Goal: Task Accomplishment & Management: Use online tool/utility

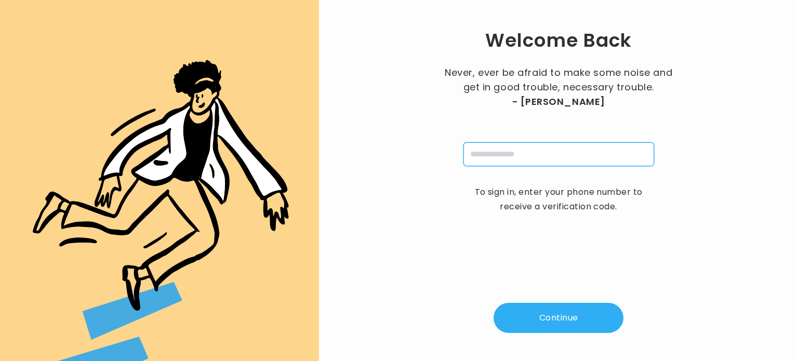
click at [505, 145] on input "tel" at bounding box center [558, 154] width 191 height 24
type input "**********"
click at [535, 315] on button "Continue" at bounding box center [558, 318] width 130 height 30
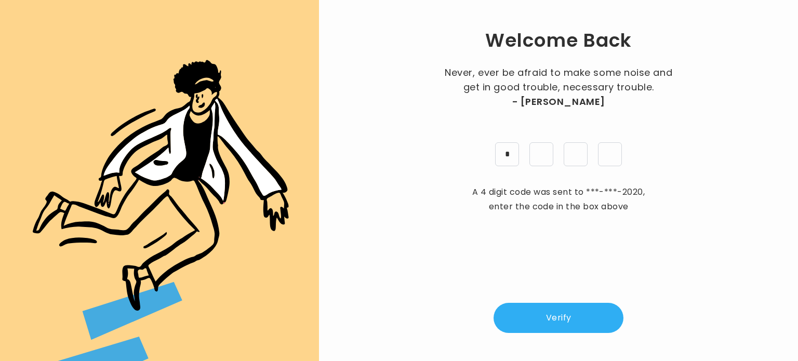
type input "*"
click at [556, 318] on button "Verify" at bounding box center [558, 318] width 130 height 30
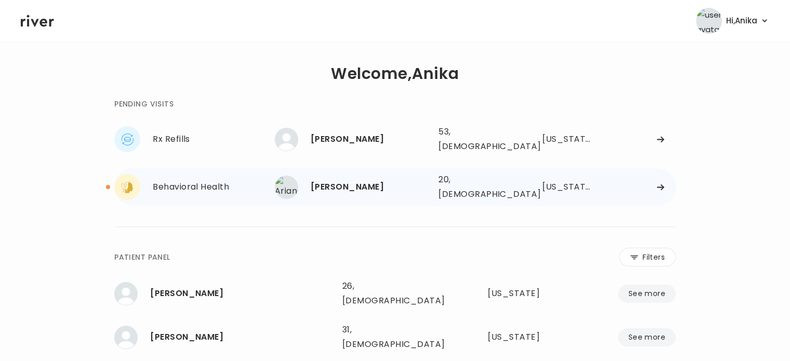
click at [363, 180] on div "Ariana Tejeda" at bounding box center [369, 187] width 119 height 15
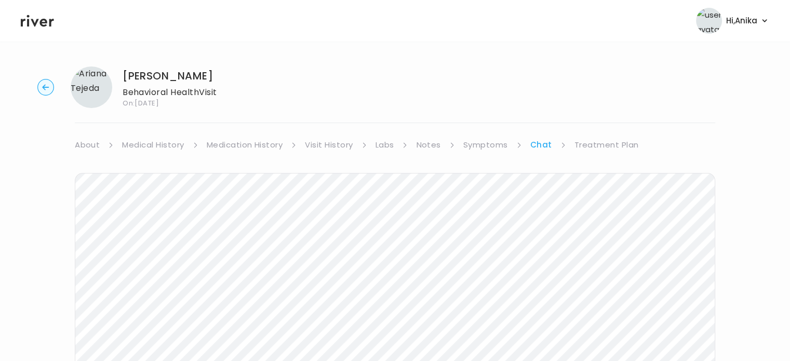
click at [598, 154] on div "Next Ping message sent" at bounding box center [395, 352] width 640 height 400
click at [601, 147] on link "Treatment Plan" at bounding box center [606, 145] width 64 height 15
click at [151, 273] on button "Add treatment notes" at bounding box center [124, 272] width 99 height 15
click at [145, 272] on button "Add treatment notes" at bounding box center [124, 272] width 99 height 15
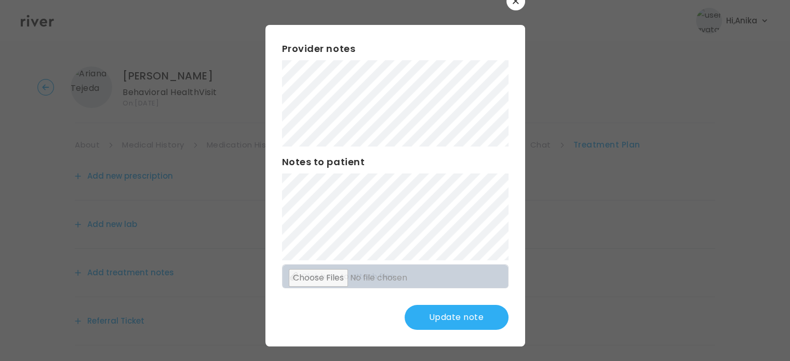
scroll to position [27, 0]
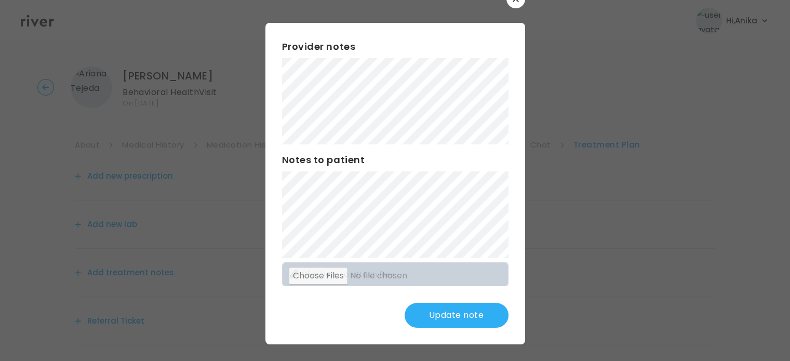
click at [442, 312] on button "Update note" at bounding box center [456, 315] width 104 height 25
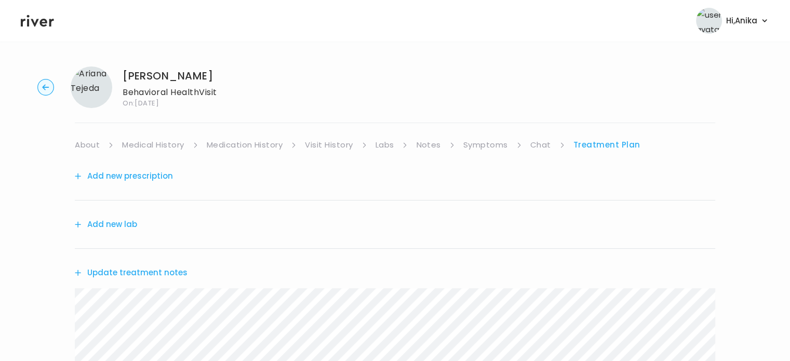
click at [261, 143] on link "Medication History" at bounding box center [245, 145] width 76 height 15
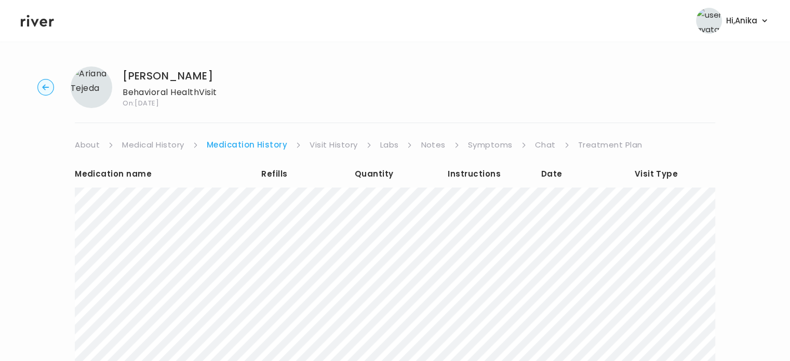
click at [329, 143] on link "Visit History" at bounding box center [333, 145] width 48 height 15
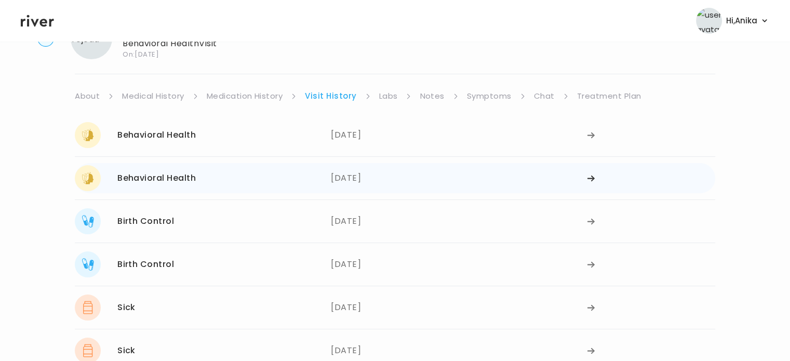
scroll to position [46, 0]
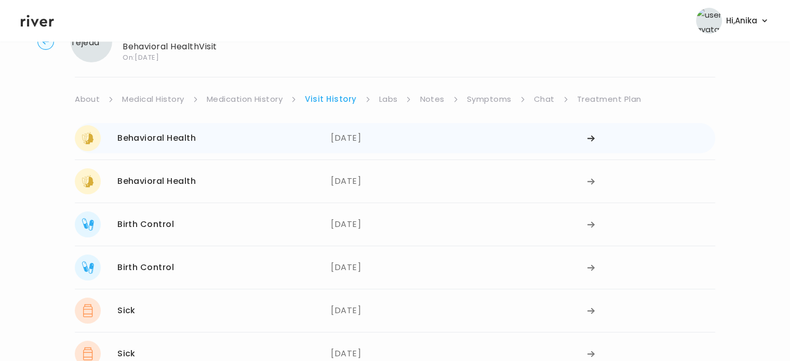
click at [362, 140] on div "06/17/2025" at bounding box center [459, 138] width 256 height 26
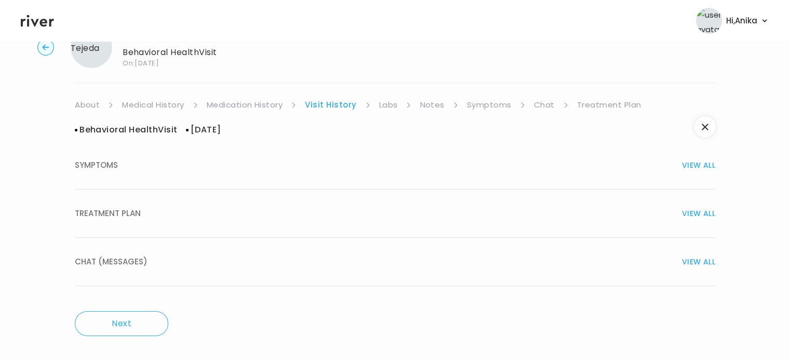
scroll to position [0, 0]
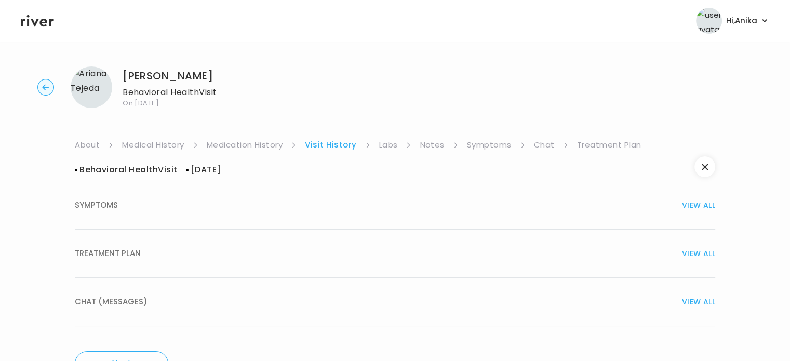
click at [386, 258] on div "TREATMENT PLAN VIEW ALL" at bounding box center [395, 253] width 640 height 15
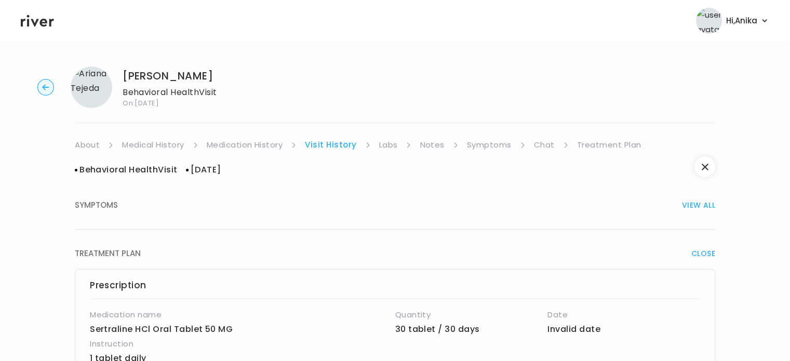
click at [265, 147] on link "Medication History" at bounding box center [245, 145] width 76 height 15
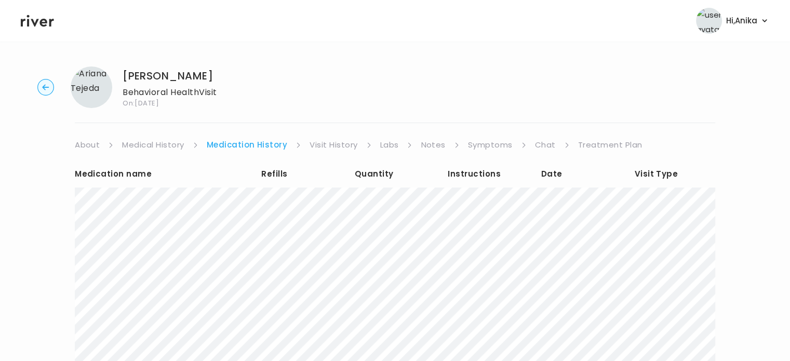
click at [322, 145] on link "Visit History" at bounding box center [333, 145] width 48 height 15
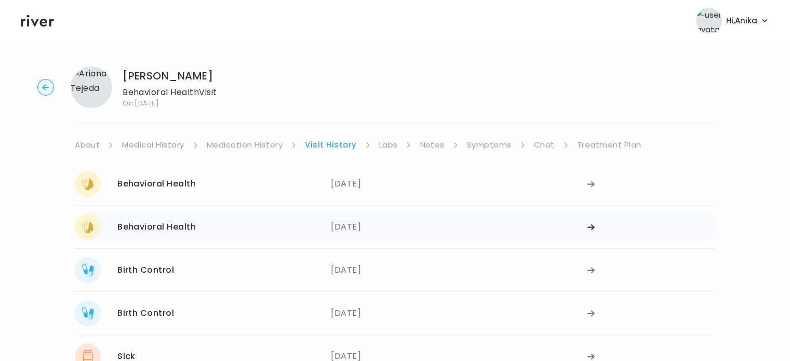
click at [362, 228] on div "04/25/2025" at bounding box center [459, 227] width 256 height 26
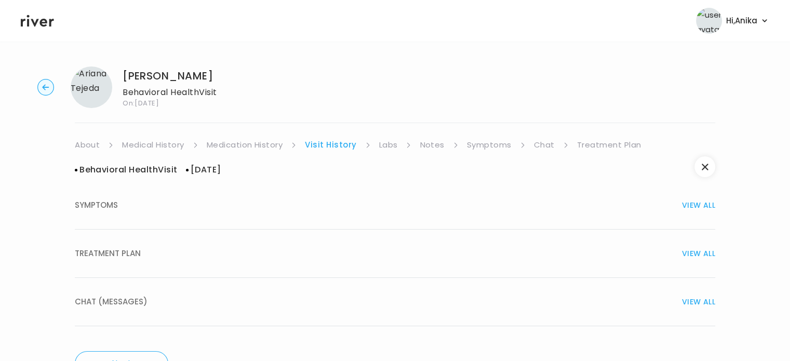
click at [431, 262] on button "TREATMENT PLAN VIEW ALL" at bounding box center [395, 253] width 640 height 48
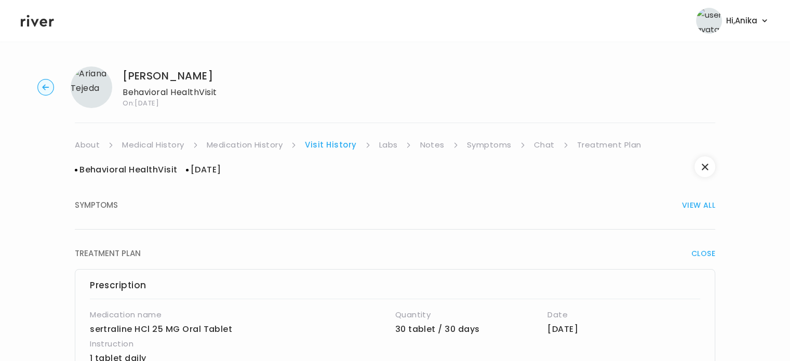
click at [585, 144] on link "Treatment Plan" at bounding box center [609, 145] width 64 height 15
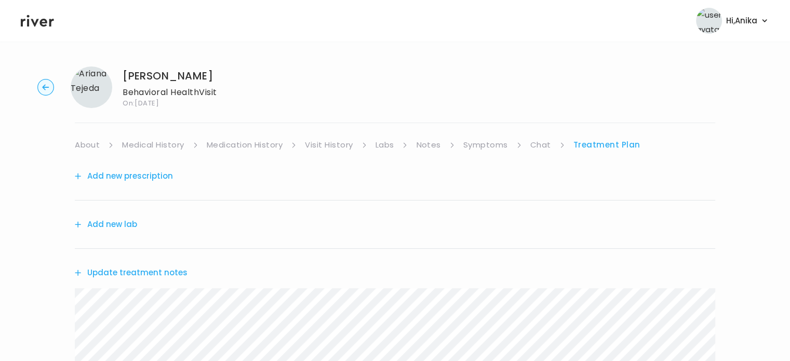
click at [152, 274] on button "Update treatment notes" at bounding box center [131, 272] width 113 height 15
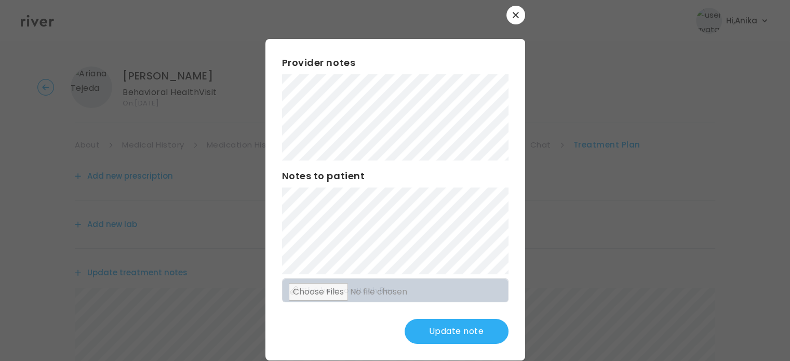
scroll to position [6, 0]
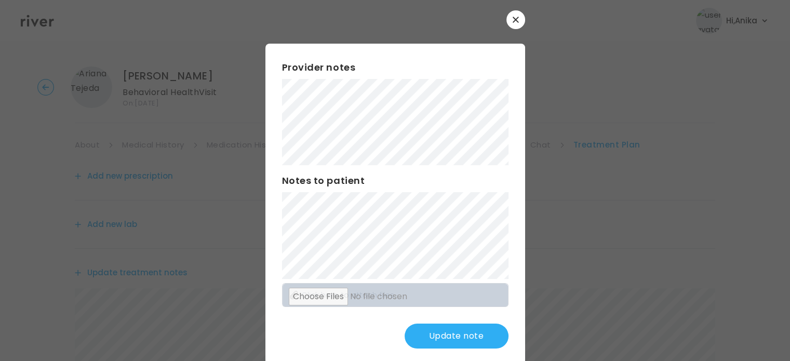
click at [453, 335] on button "Update note" at bounding box center [456, 335] width 104 height 25
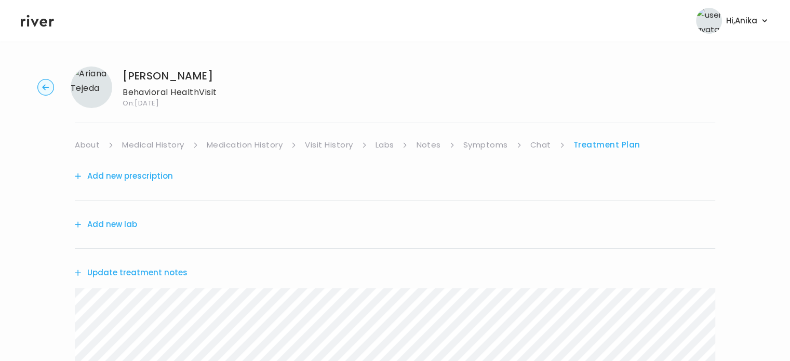
click at [486, 143] on link "Symptoms" at bounding box center [485, 145] width 45 height 15
click at [590, 141] on link "Treatment Plan" at bounding box center [607, 145] width 64 height 15
click at [171, 270] on button "Update treatment notes" at bounding box center [131, 272] width 113 height 15
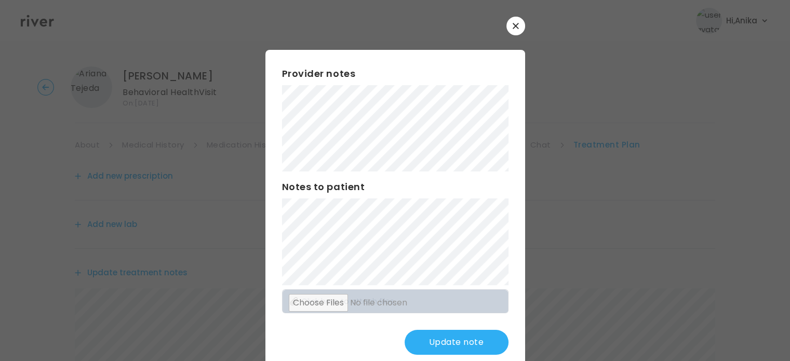
click at [434, 339] on button "Update note" at bounding box center [456, 342] width 104 height 25
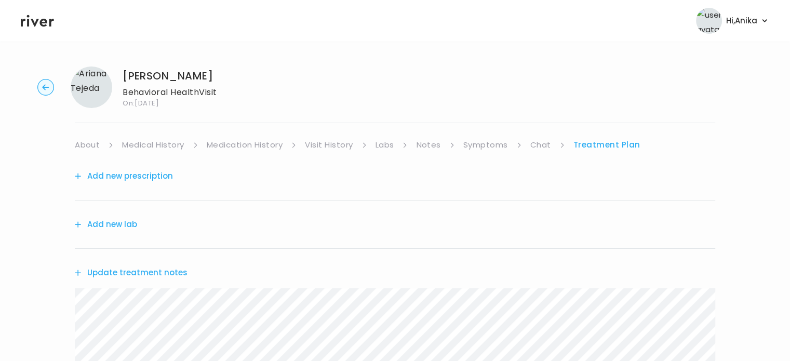
click at [324, 137] on div "Ariana Tejeda Behavioral Health Visit On: 14 Aug 2025 About Medical History Med…" at bounding box center [395, 334] width 790 height 552
click at [326, 143] on link "Visit History" at bounding box center [329, 145] width 48 height 15
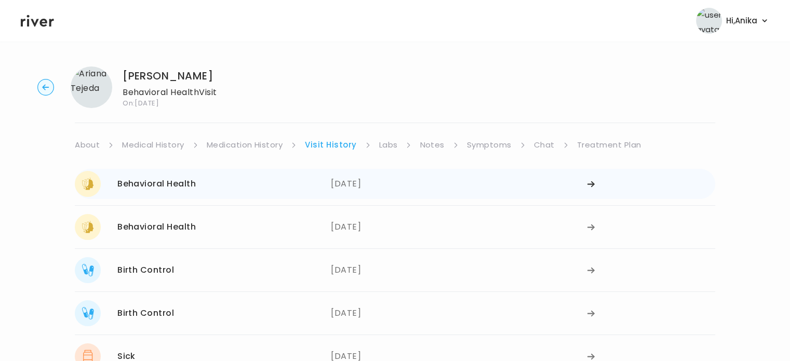
click at [449, 188] on div "06/17/2025" at bounding box center [459, 184] width 256 height 26
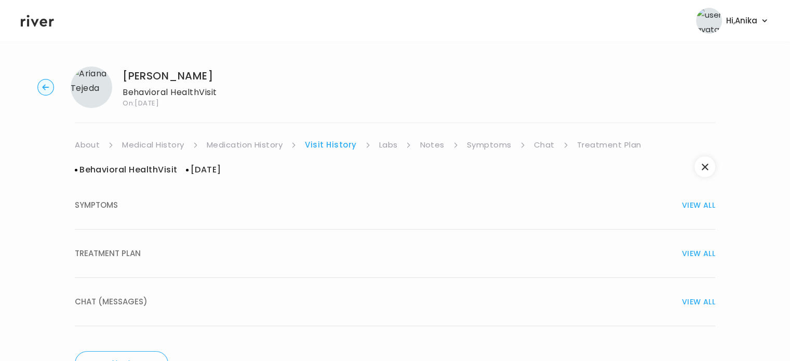
scroll to position [39, 0]
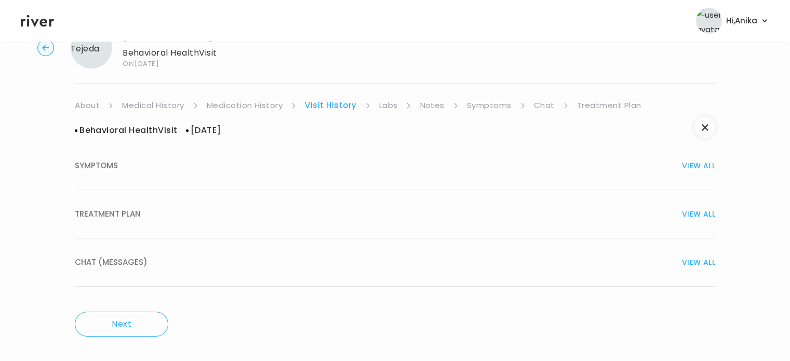
click at [703, 218] on span "VIEW ALL" at bounding box center [698, 214] width 33 height 15
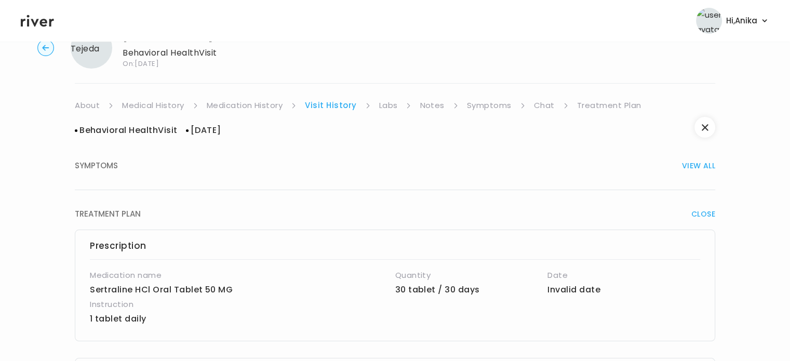
click at [703, 218] on span "CLOSE" at bounding box center [703, 214] width 24 height 15
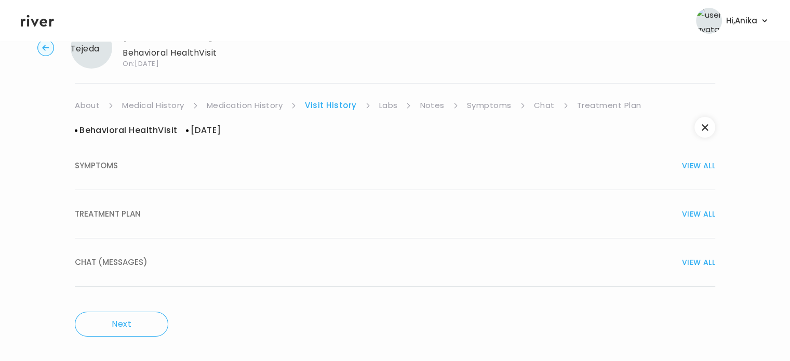
click at [696, 168] on span "VIEW ALL" at bounding box center [698, 165] width 33 height 15
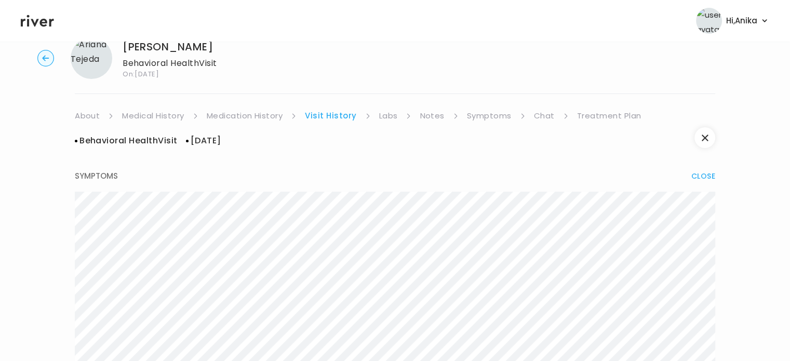
scroll to position [0, 0]
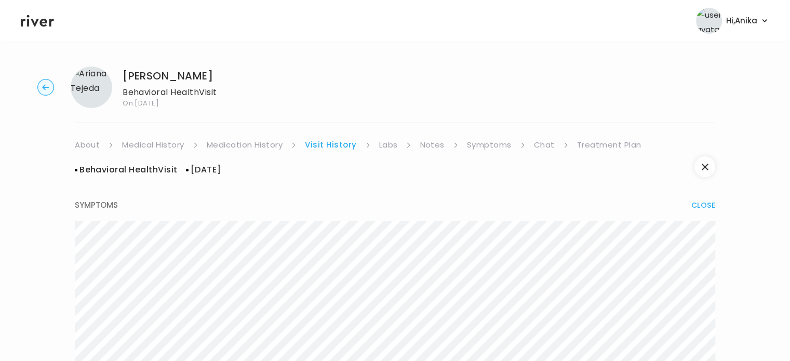
click at [611, 140] on link "Treatment Plan" at bounding box center [609, 145] width 64 height 15
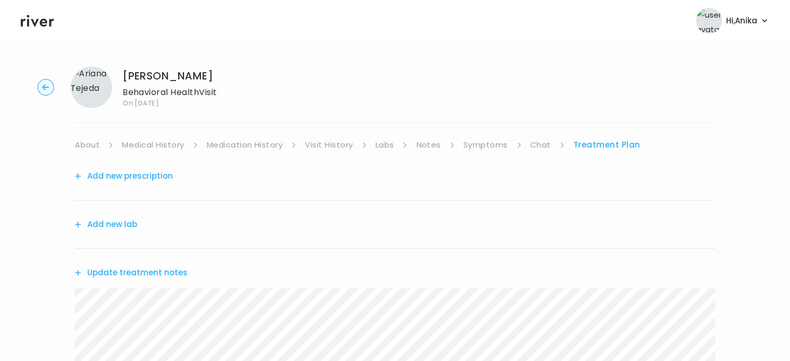
click at [152, 266] on button "Update treatment notes" at bounding box center [131, 272] width 113 height 15
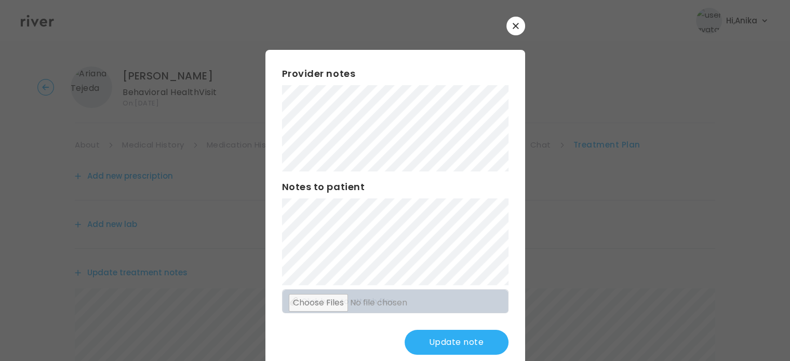
click at [426, 335] on button "Update note" at bounding box center [456, 342] width 104 height 25
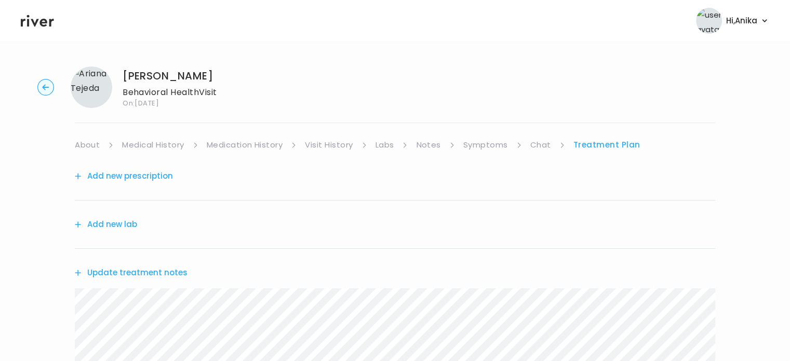
click at [268, 143] on link "Medication History" at bounding box center [245, 145] width 76 height 15
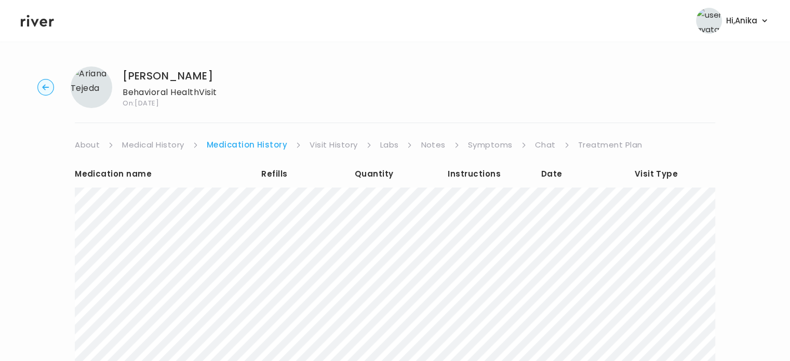
click at [316, 144] on link "Visit History" at bounding box center [333, 145] width 48 height 15
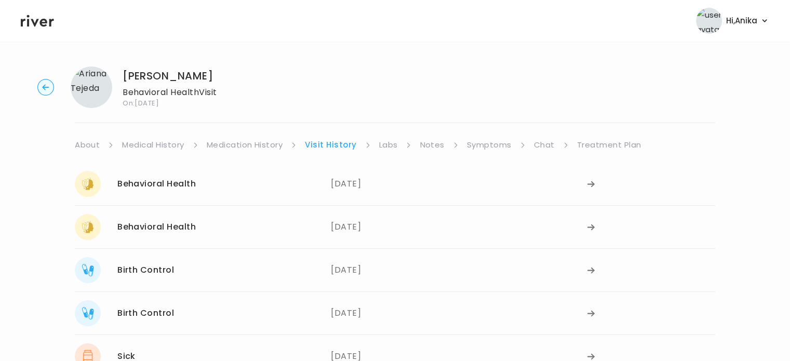
click at [265, 149] on link "Medication History" at bounding box center [245, 145] width 76 height 15
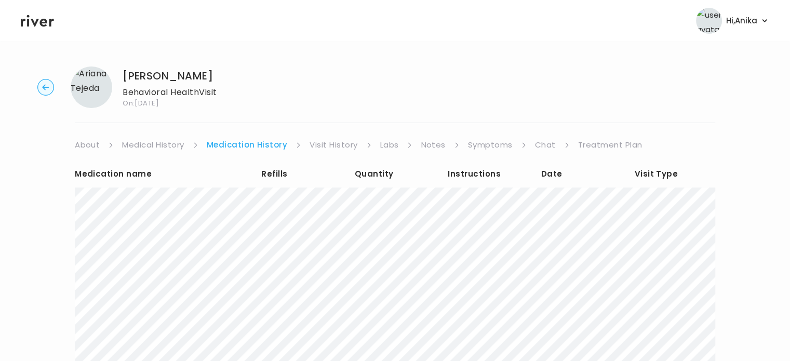
click at [588, 147] on link "Treatment Plan" at bounding box center [610, 145] width 64 height 15
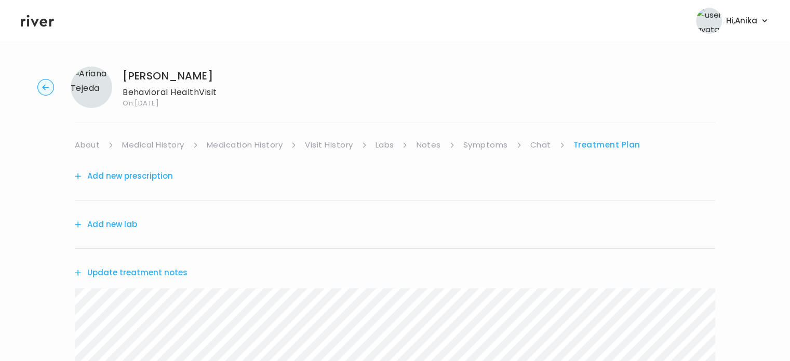
click at [124, 177] on button "Add new prescription" at bounding box center [124, 176] width 98 height 15
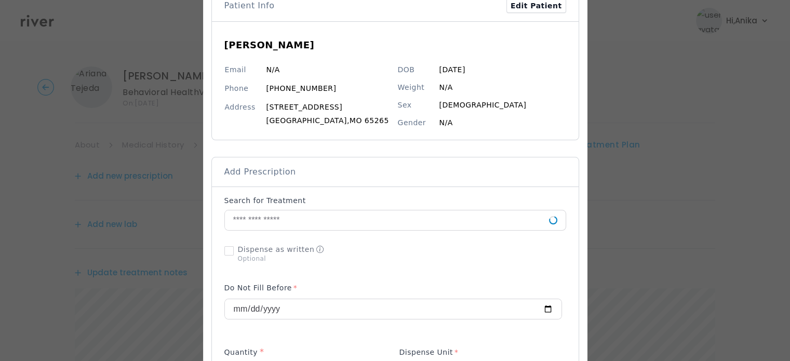
scroll to position [137, 0]
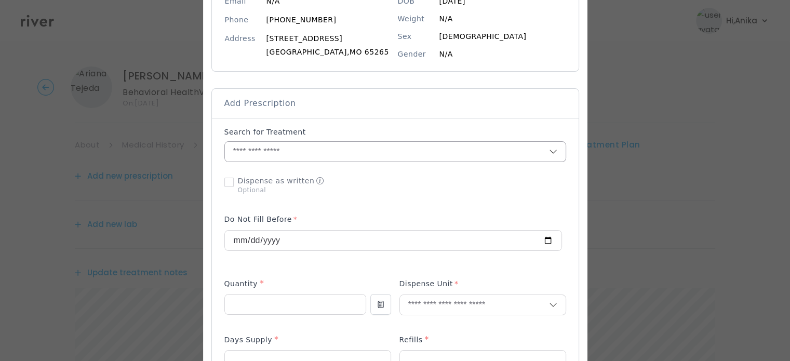
click at [311, 150] on input "text" at bounding box center [387, 152] width 324 height 20
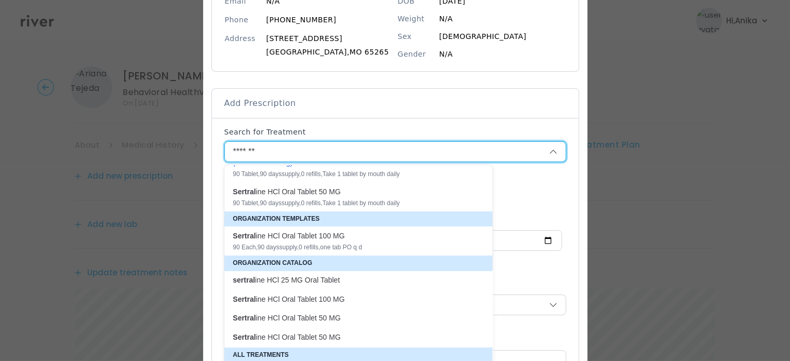
scroll to position [53, 0]
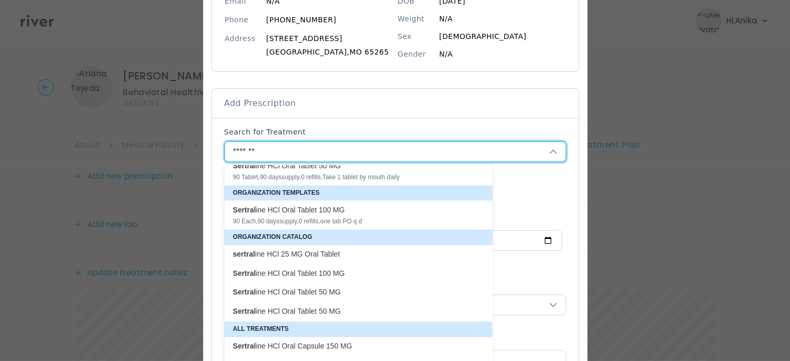
click at [322, 215] on div "Sertral ine HCl Oral Tablet 100 MG 90 Each , 90 days supply, 0 refills , one ta…" at bounding box center [352, 215] width 239 height 21
type input "**********"
type input "**"
type input "*"
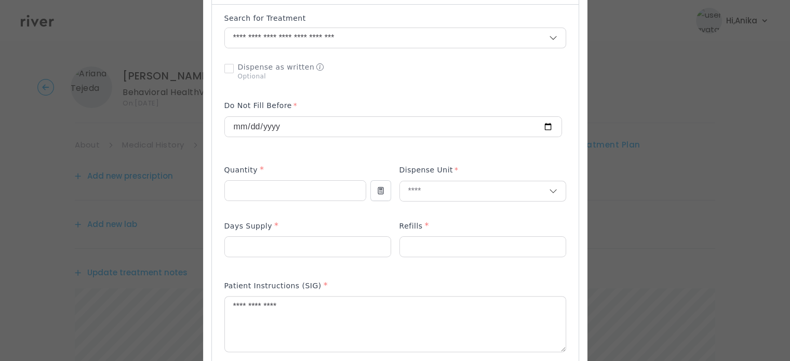
scroll to position [260, 0]
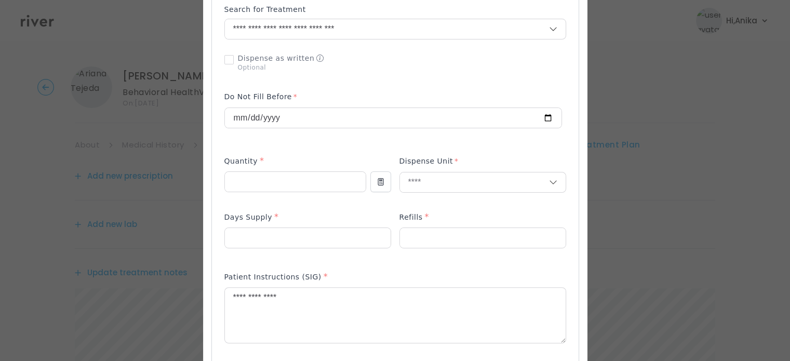
drag, startPoint x: 299, startPoint y: 296, endPoint x: 130, endPoint y: 300, distance: 169.3
click at [130, 300] on div "​" at bounding box center [395, 303] width 790 height 1126
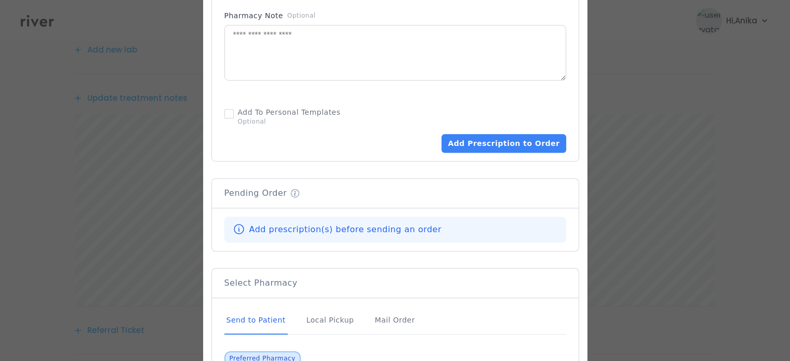
scroll to position [619, 0]
type textarea "**********"
click at [517, 137] on button "Add Prescription to Order" at bounding box center [503, 142] width 124 height 19
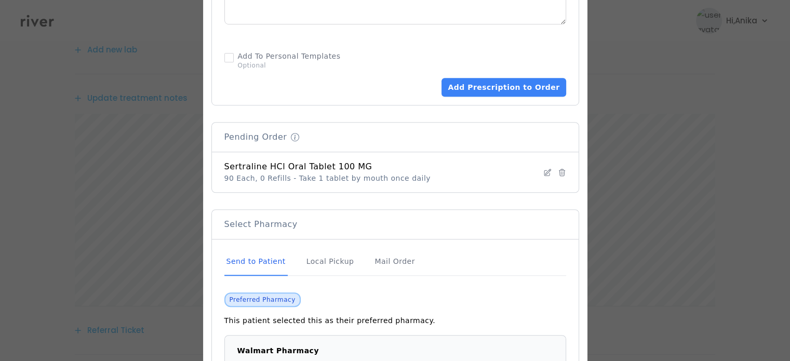
scroll to position [676, 0]
click at [543, 171] on icon at bounding box center [547, 171] width 8 height 8
type input "**********"
type input "**"
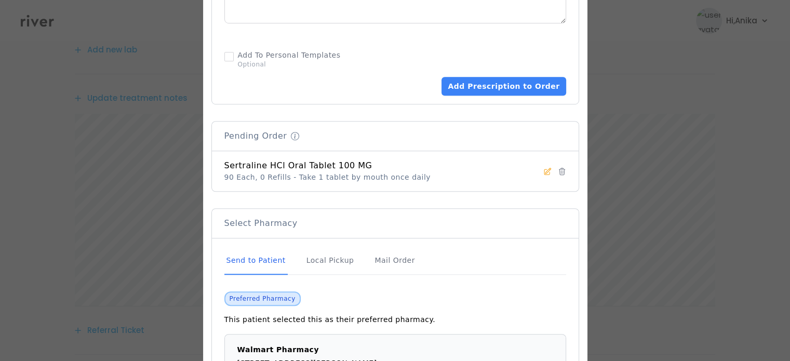
type input "*"
type textarea "**********"
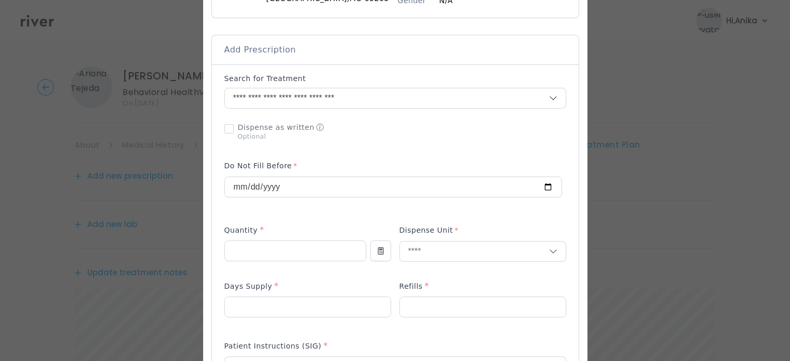
scroll to position [179, 0]
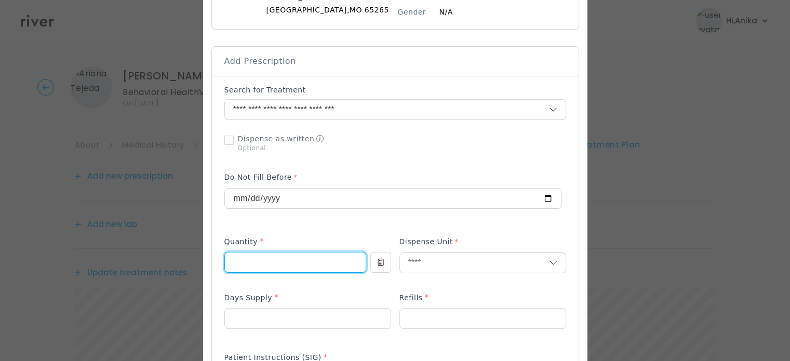
drag, startPoint x: 244, startPoint y: 262, endPoint x: 178, endPoint y: 261, distance: 65.9
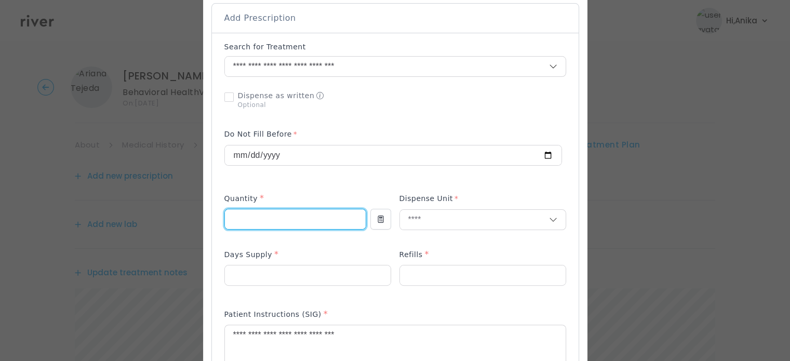
scroll to position [235, 0]
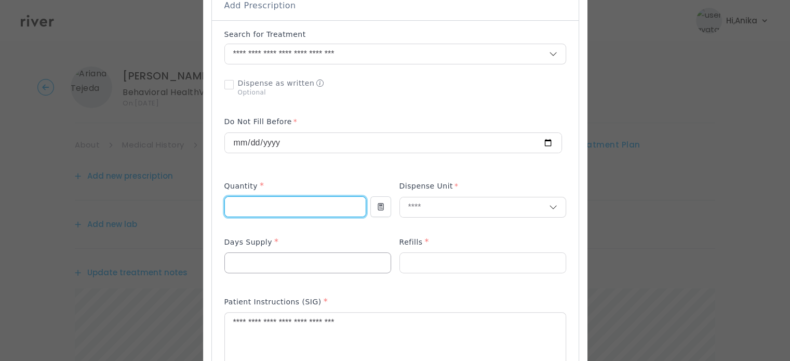
type input "**"
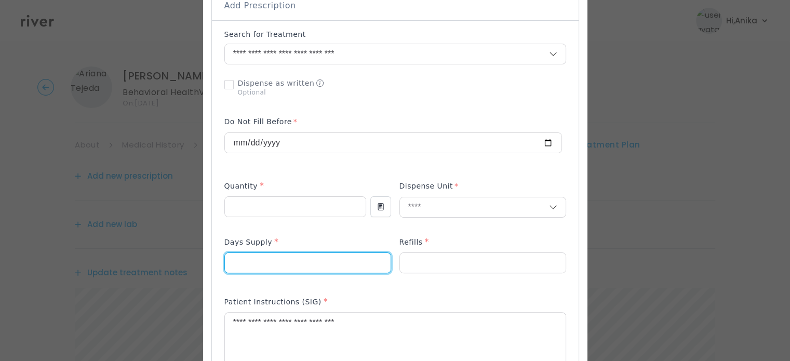
drag, startPoint x: 246, startPoint y: 260, endPoint x: 195, endPoint y: 253, distance: 51.4
click at [195, 253] on div "​" at bounding box center [395, 328] width 790 height 1126
type input "*"
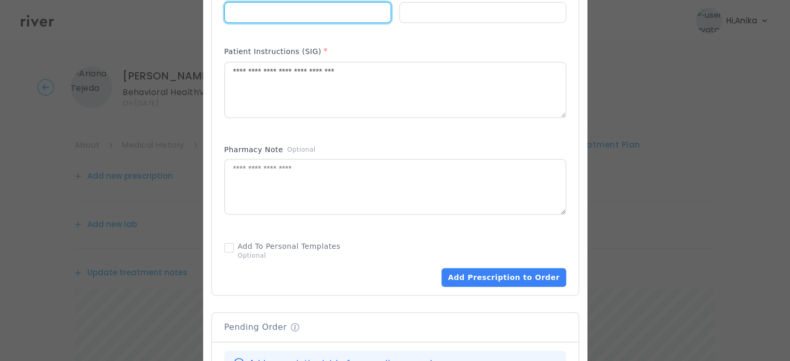
scroll to position [523, 0]
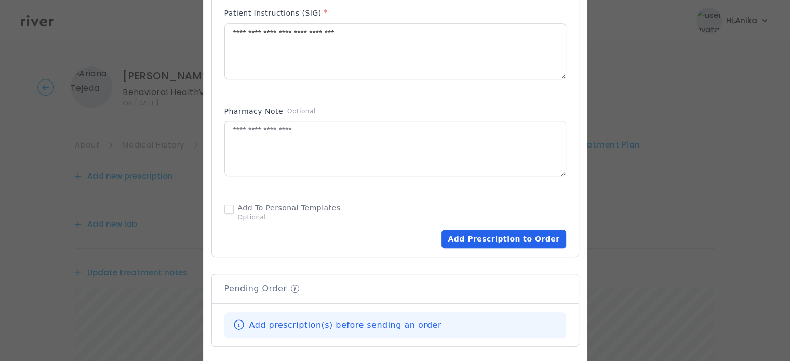
type input "**"
click at [492, 237] on button "Add Prescription to Order" at bounding box center [503, 238] width 124 height 19
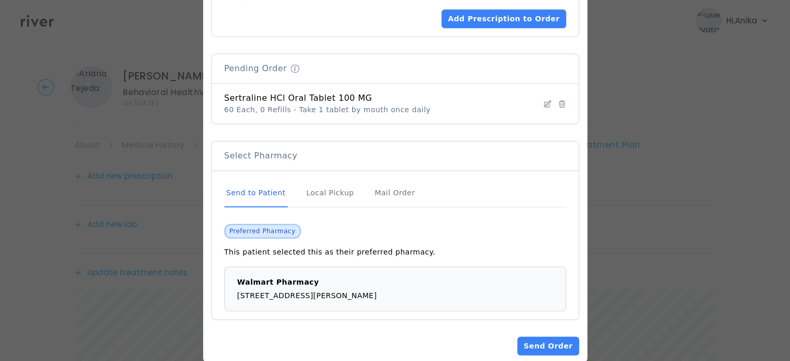
scroll to position [760, 0]
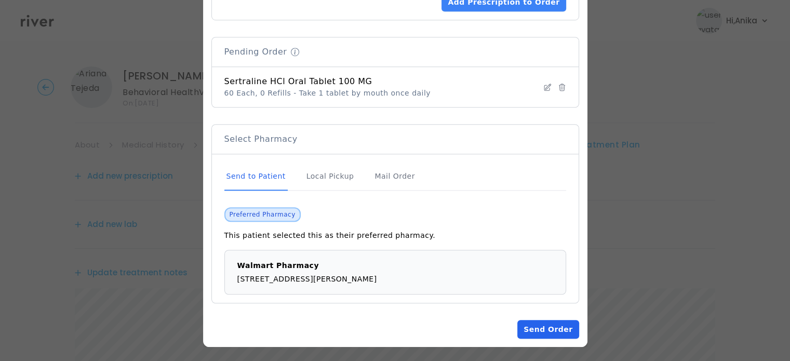
click at [537, 320] on button "Send Order" at bounding box center [547, 329] width 61 height 19
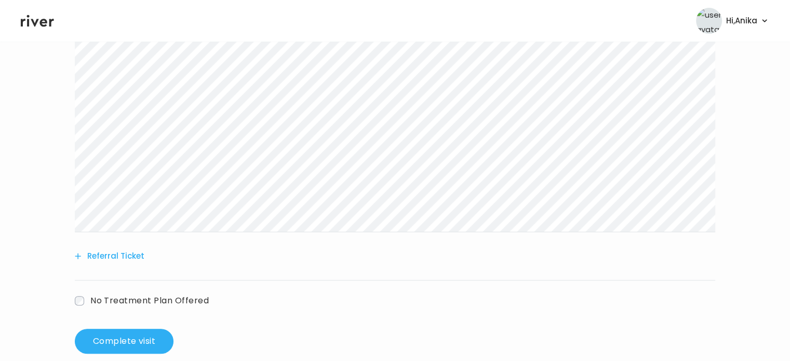
scroll to position [372, 0]
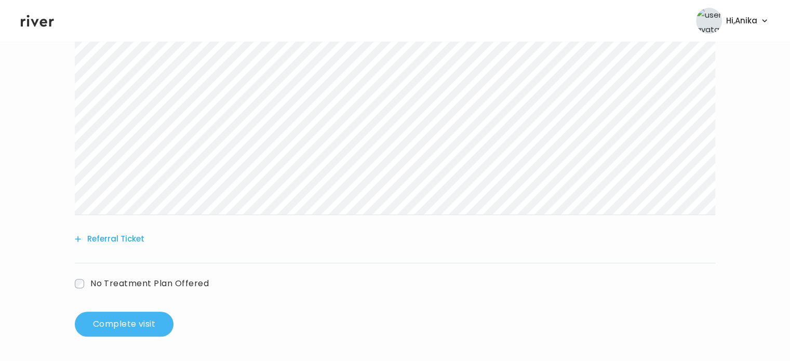
click at [117, 322] on button "Complete visit" at bounding box center [124, 324] width 99 height 25
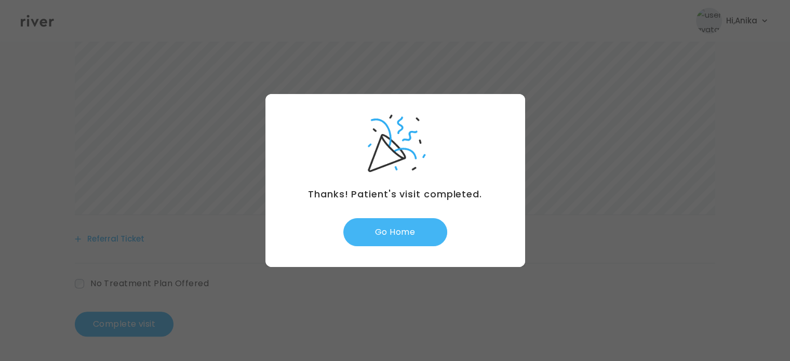
click at [404, 227] on button "Go Home" at bounding box center [395, 232] width 104 height 28
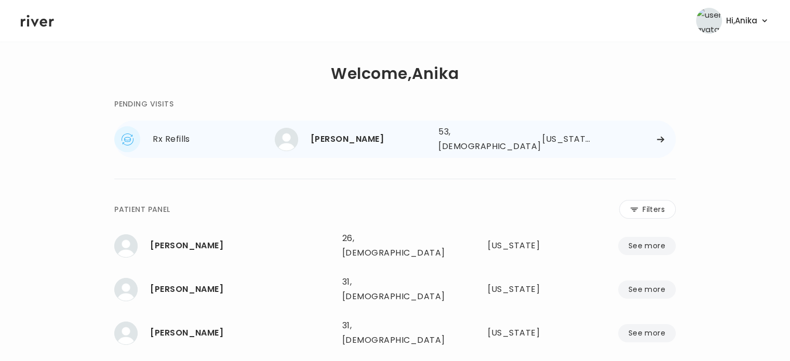
click at [409, 132] on div "Shirliemay Mckissick" at bounding box center [369, 139] width 119 height 15
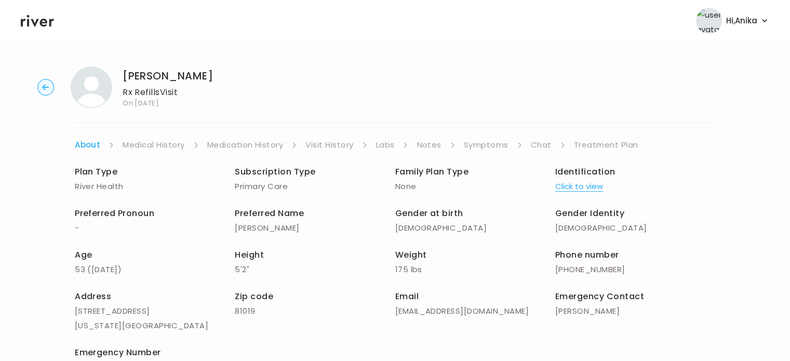
click at [583, 186] on button "Click to view" at bounding box center [579, 186] width 48 height 15
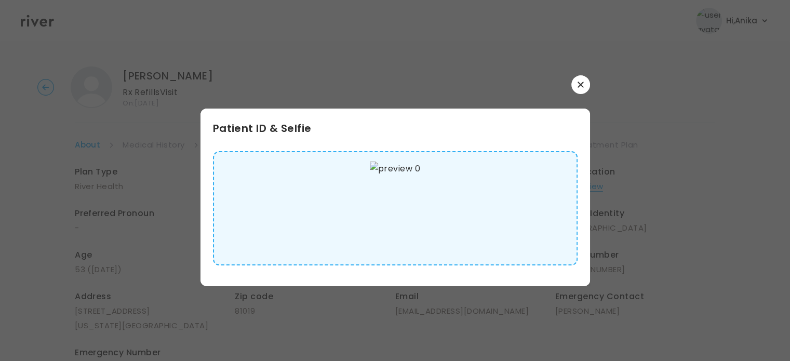
scroll to position [3, 0]
click at [583, 90] on button "button" at bounding box center [580, 84] width 19 height 19
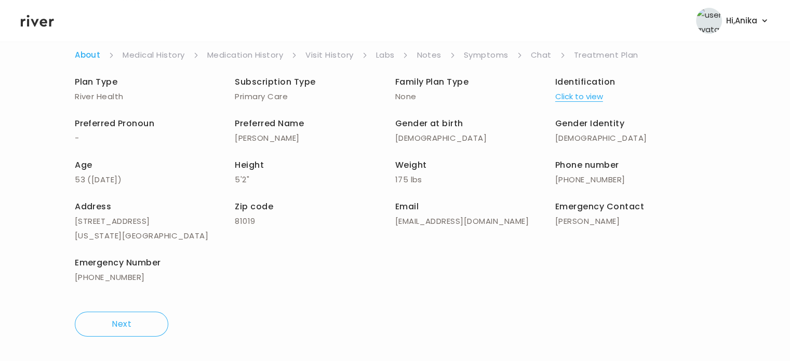
scroll to position [0, 0]
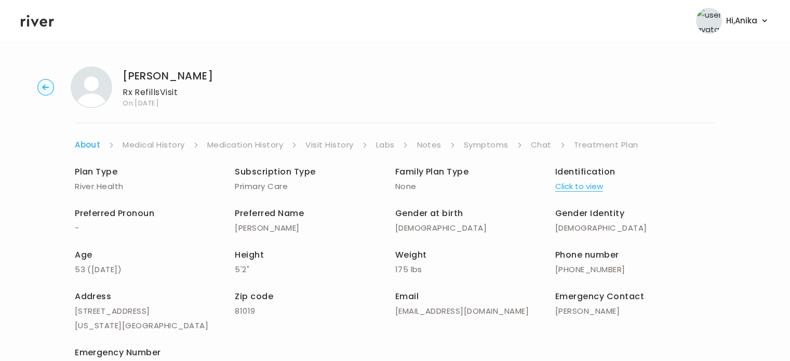
click at [151, 147] on link "Medical History" at bounding box center [154, 145] width 62 height 15
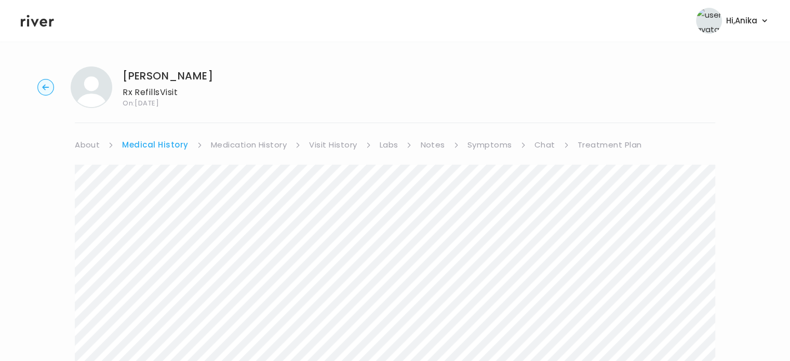
click at [235, 139] on link "Medication History" at bounding box center [249, 145] width 76 height 15
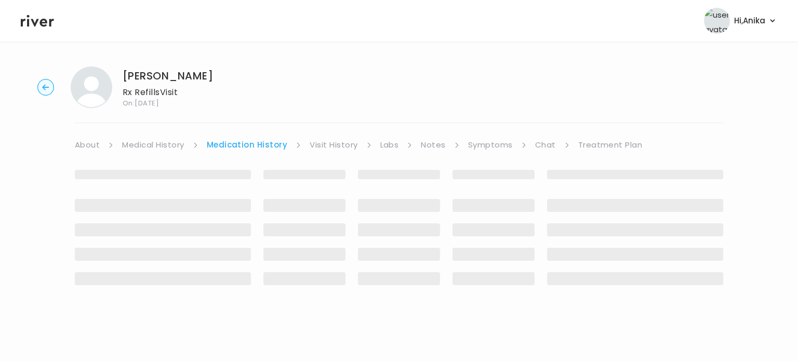
click at [748, 151] on div "Shirliemay Mckissick Rx Refills Visit On: 18 Aug 2025 About Medical History Med…" at bounding box center [399, 184] width 798 height 252
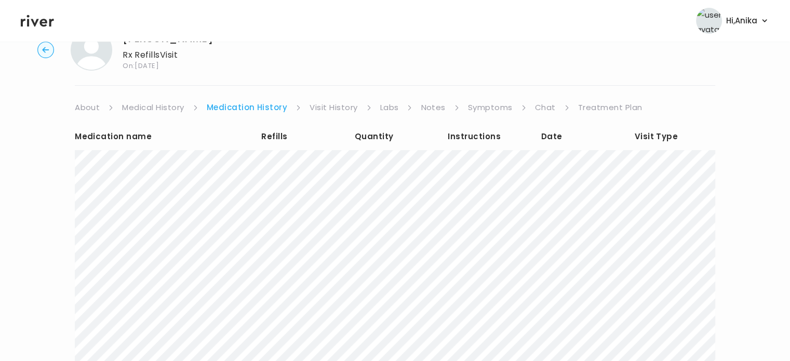
scroll to position [37, 0]
click at [328, 104] on link "Visit History" at bounding box center [333, 107] width 48 height 15
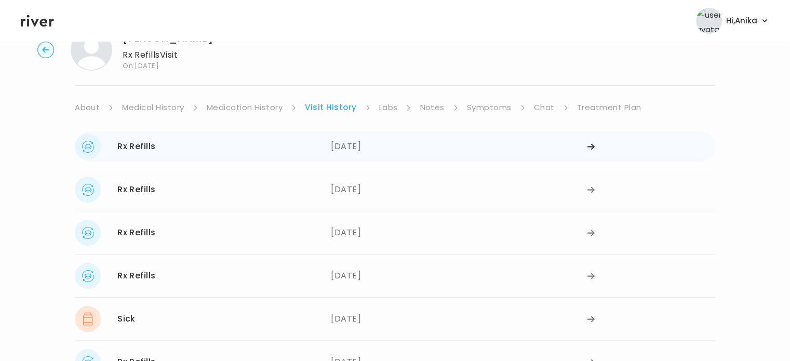
click at [385, 144] on div "05/09/2025" at bounding box center [459, 146] width 256 height 26
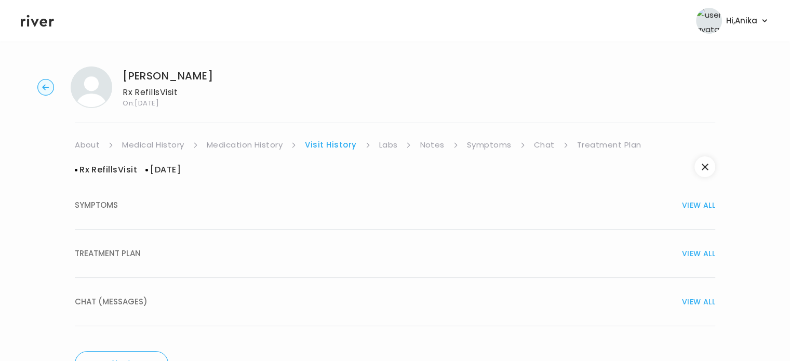
click at [380, 244] on button "TREATMENT PLAN VIEW ALL" at bounding box center [395, 253] width 640 height 48
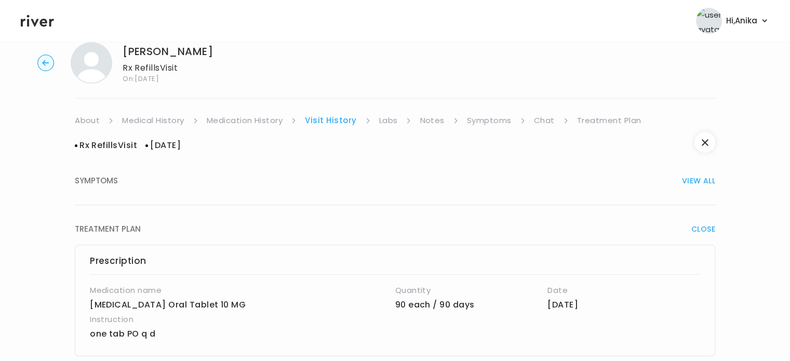
scroll to position [19, 0]
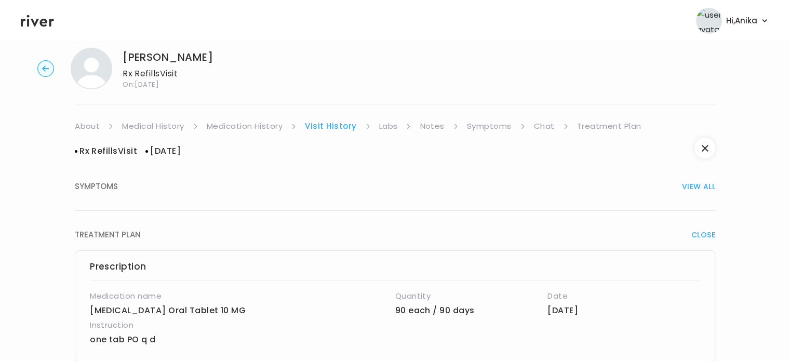
click at [390, 127] on link "Labs" at bounding box center [388, 126] width 19 height 15
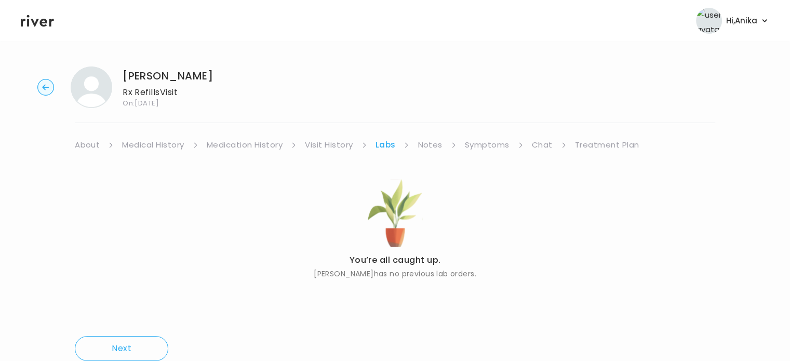
click at [426, 139] on link "Notes" at bounding box center [429, 145] width 24 height 15
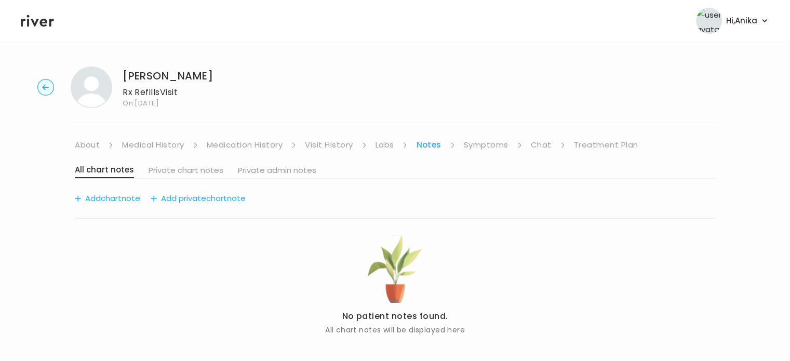
click at [485, 139] on link "Symptoms" at bounding box center [486, 145] width 45 height 15
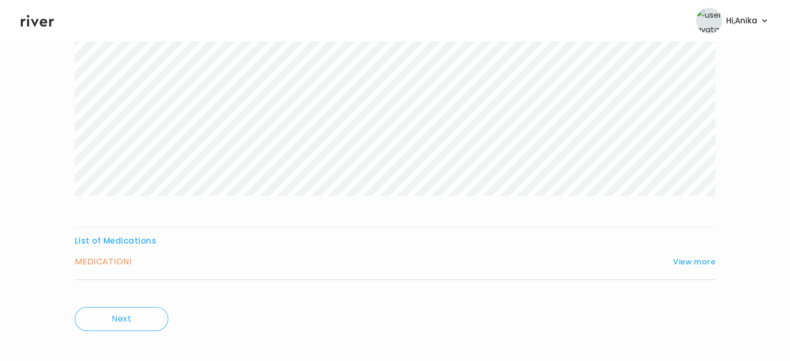
scroll to position [187, 0]
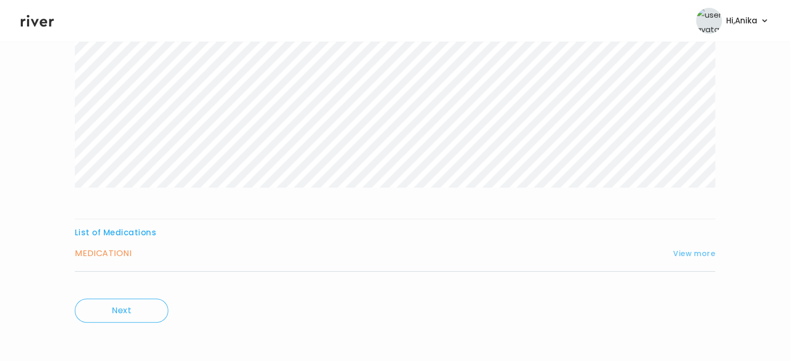
click at [679, 247] on button "View more" at bounding box center [694, 253] width 42 height 12
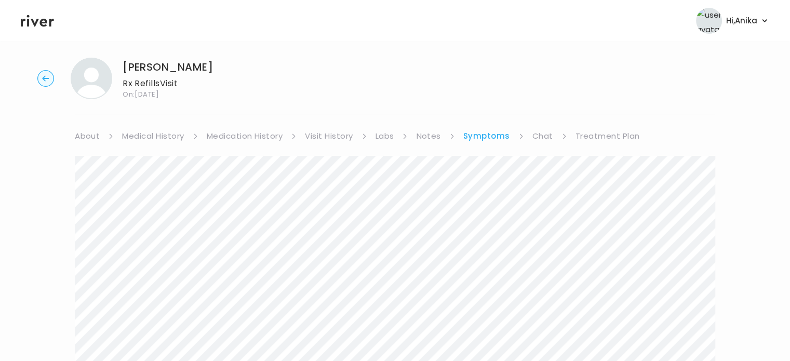
scroll to position [0, 0]
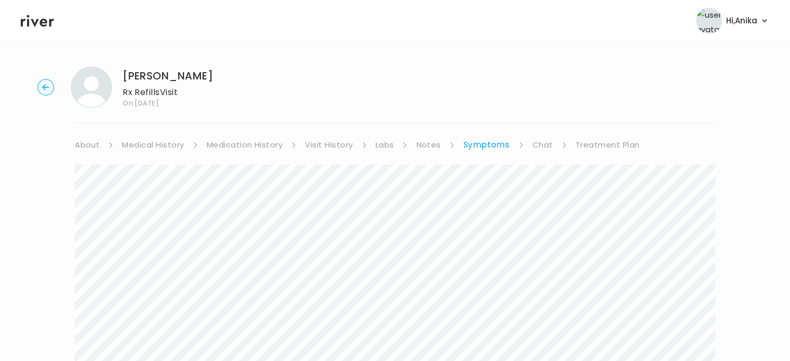
click at [613, 143] on link "Treatment Plan" at bounding box center [607, 145] width 64 height 15
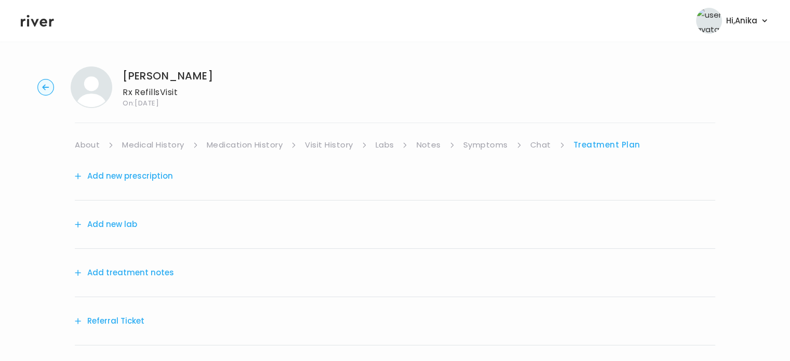
click at [149, 271] on button "Add treatment notes" at bounding box center [124, 272] width 99 height 15
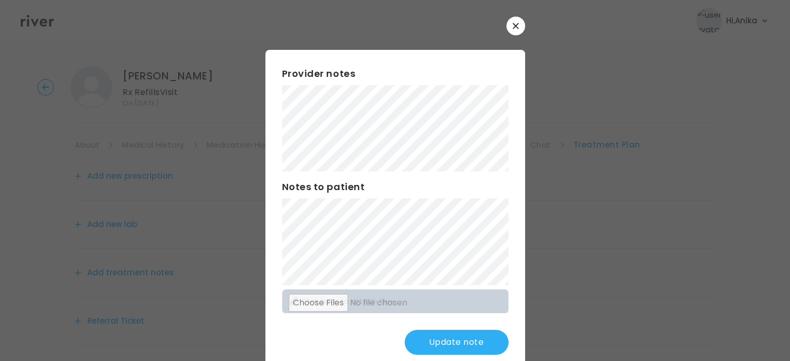
click at [445, 350] on button "Update note" at bounding box center [456, 342] width 104 height 25
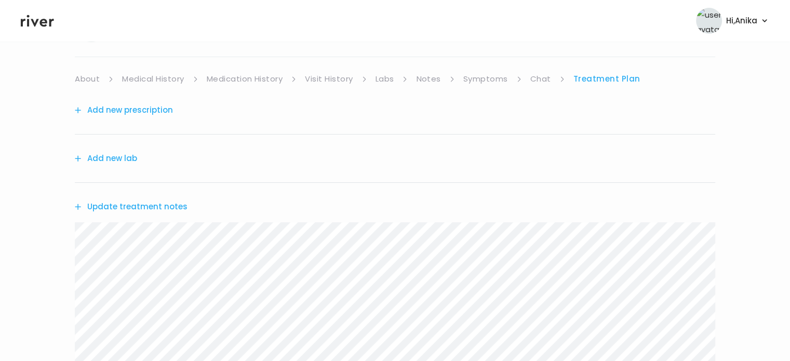
scroll to position [40, 0]
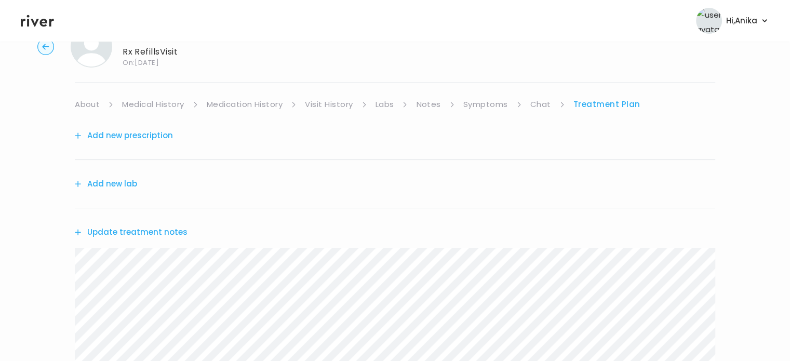
click at [264, 109] on link "Medication History" at bounding box center [245, 104] width 76 height 15
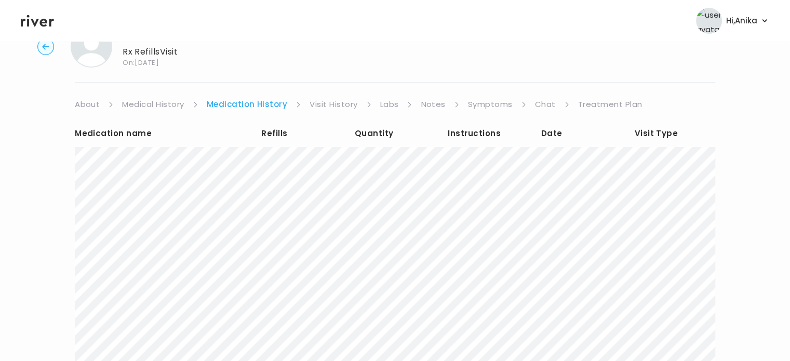
click at [602, 97] on link "Treatment Plan" at bounding box center [610, 104] width 64 height 15
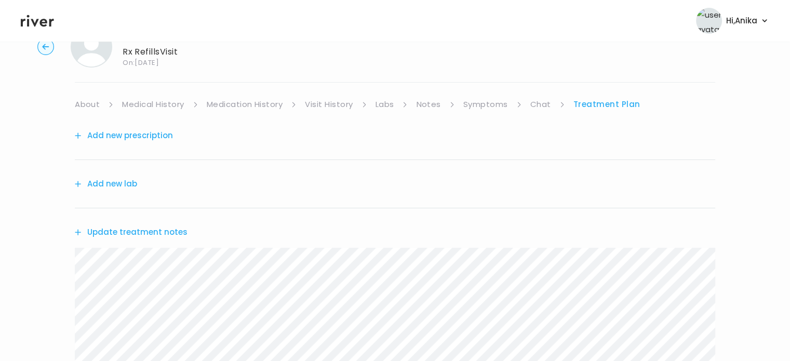
click at [141, 135] on button "Add new prescription" at bounding box center [124, 135] width 98 height 15
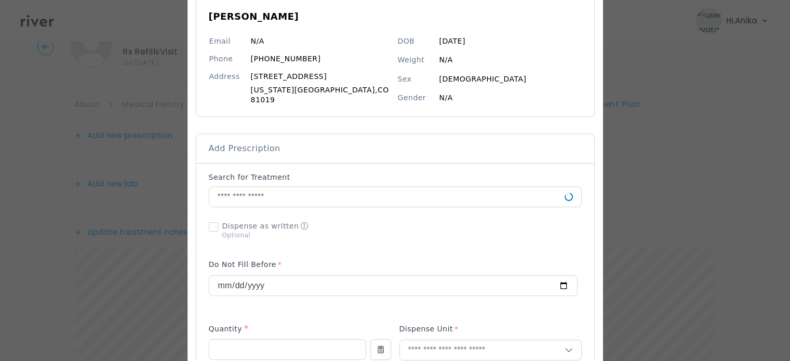
scroll to position [112, 0]
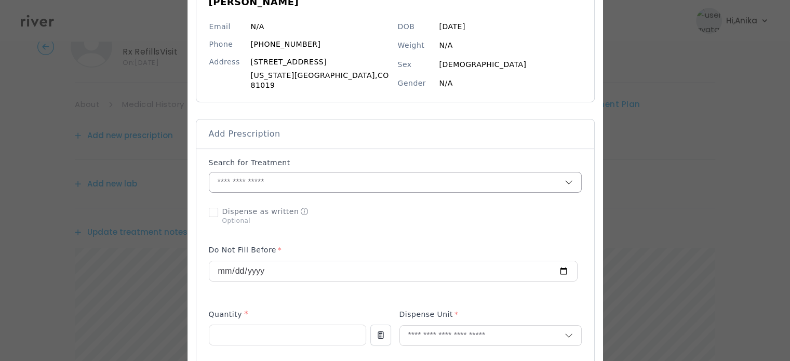
click at [293, 175] on input "text" at bounding box center [386, 182] width 355 height 20
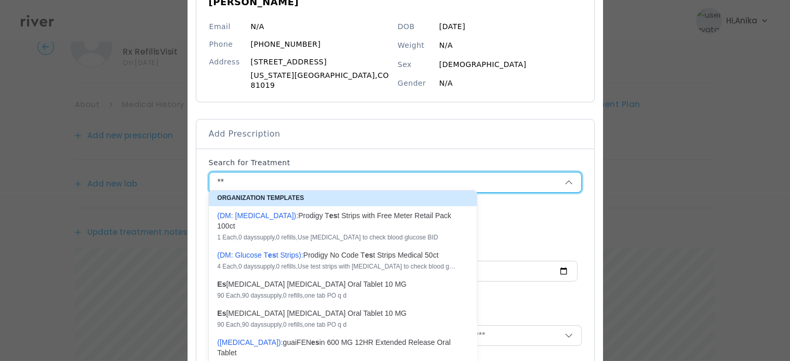
click at [307, 277] on p "Es citalopram Oxalate Oral Tablet 10 MG 90 Each , 90 days supply, 0 refills , o…" at bounding box center [336, 289] width 251 height 25
type input "**********"
type input "**"
type input "*"
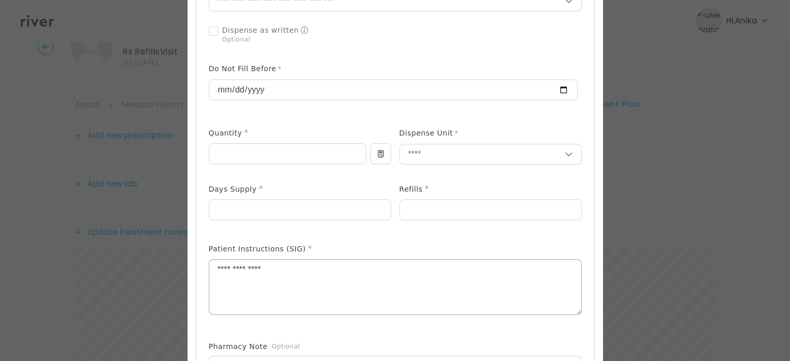
scroll to position [293, 0]
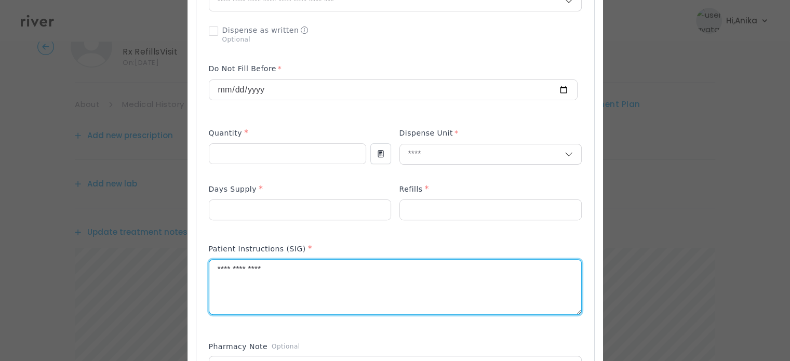
drag, startPoint x: 290, startPoint y: 274, endPoint x: 182, endPoint y: 250, distance: 110.6
click at [182, 250] on div "​" at bounding box center [395, 250] width 790 height 1086
type textarea "**********"
drag, startPoint x: 376, startPoint y: 249, endPoint x: 394, endPoint y: 246, distance: 17.8
click at [394, 246] on div "Patient Instructions (SIG) *" at bounding box center [395, 284] width 373 height 93
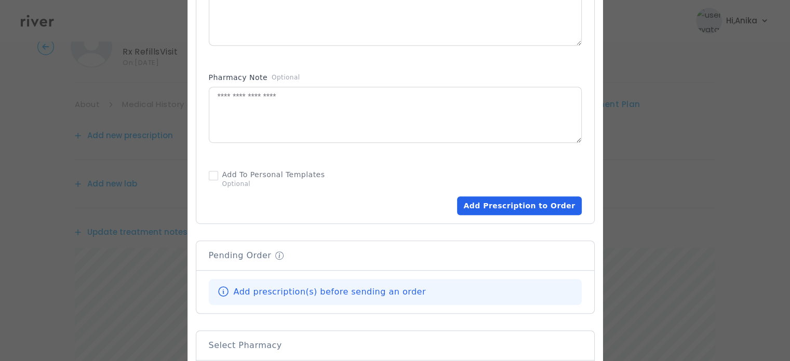
scroll to position [573, 0]
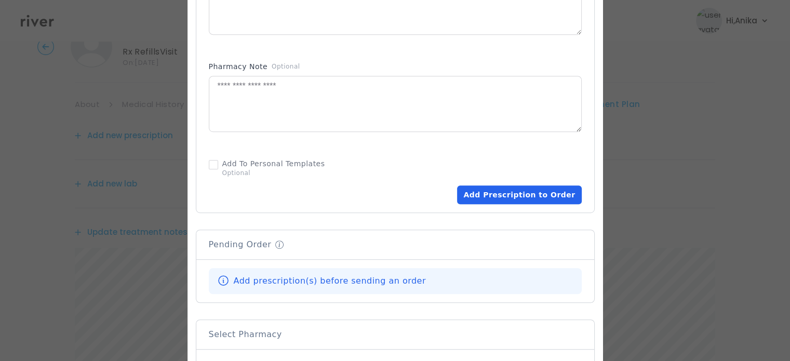
click at [506, 191] on button "Add Prescription to Order" at bounding box center [519, 194] width 124 height 19
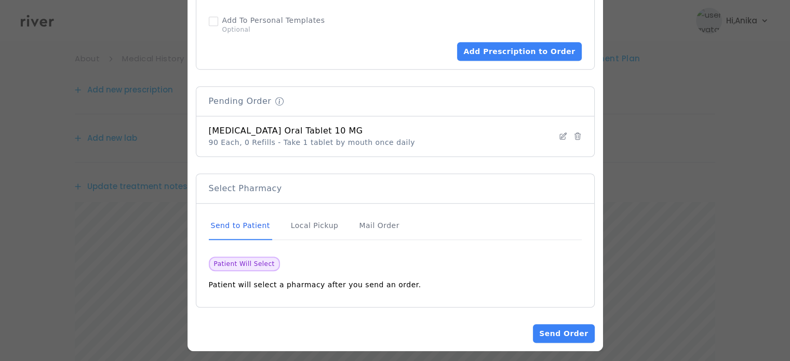
scroll to position [90, 0]
click at [537, 326] on button "Send Order" at bounding box center [563, 333] width 61 height 19
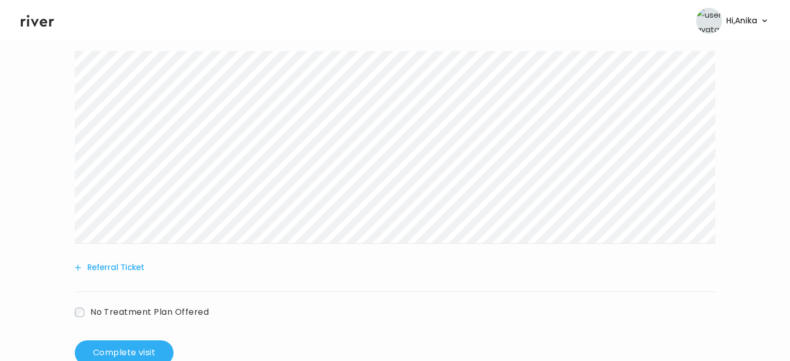
scroll to position [372, 0]
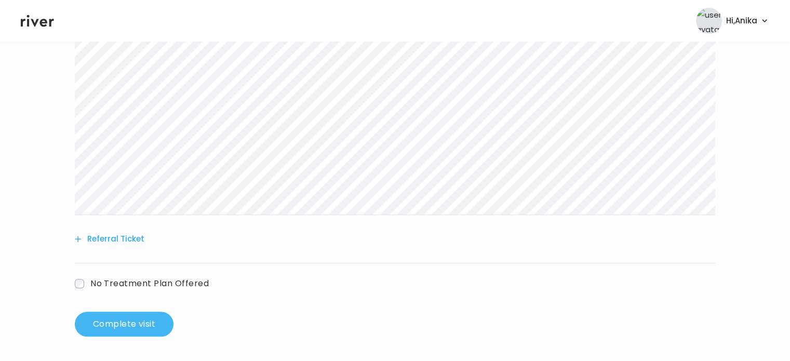
click at [122, 331] on button "Complete visit" at bounding box center [124, 324] width 99 height 25
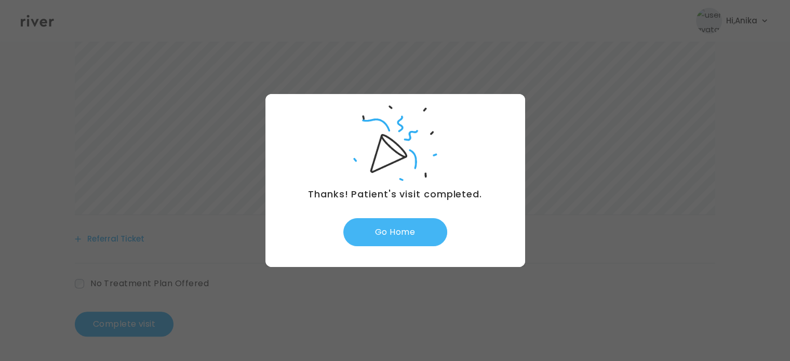
click at [399, 233] on button "Go Home" at bounding box center [395, 232] width 104 height 28
